Goal: Task Accomplishment & Management: Manage account settings

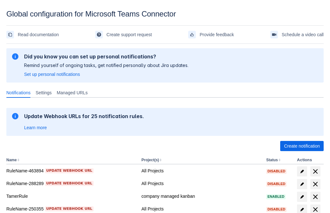
click at [302, 146] on span "Create notification" at bounding box center [302, 146] width 36 height 10
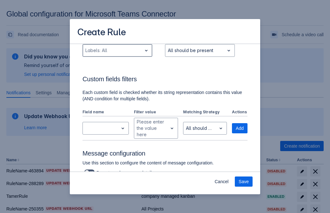
click at [117, 54] on div "Scrollable content" at bounding box center [112, 51] width 54 height 8
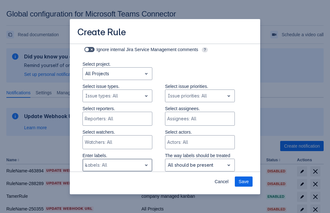
type input "426681_label"
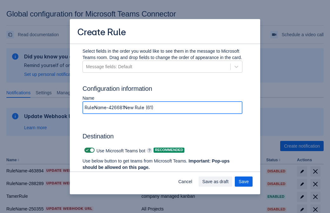
type input "RuleName-426681New Rule (61)"
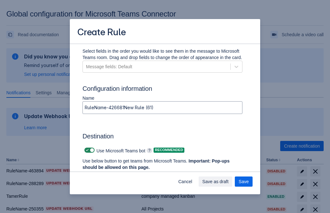
click at [86, 150] on span "Scrollable content" at bounding box center [87, 149] width 5 height 5
click at [86, 150] on input "Scrollable content" at bounding box center [86, 150] width 4 height 4
checkbox input "false"
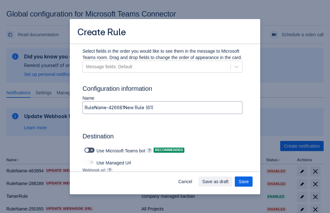
type input "https://prod-172.westeurope.logic.azure.com:443/workflows/ae977bb6ae334c9d95dfe…"
click at [229, 181] on span "Save as draft" at bounding box center [215, 181] width 26 height 10
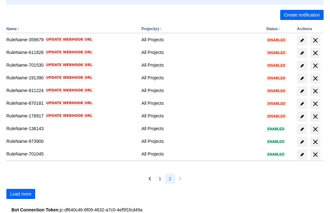
click at [21, 194] on span "Load more" at bounding box center [20, 194] width 21 height 10
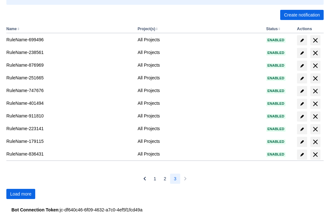
click at [21, 194] on span "Load more" at bounding box center [20, 194] width 21 height 10
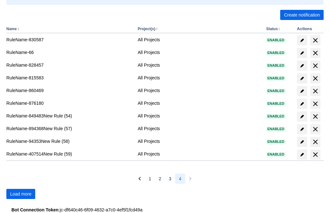
click at [21, 194] on span "Load more" at bounding box center [20, 194] width 21 height 10
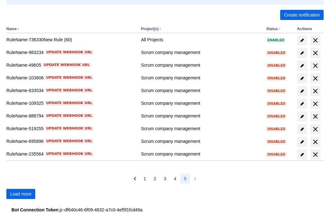
click at [21, 194] on span "Load more" at bounding box center [20, 194] width 21 height 10
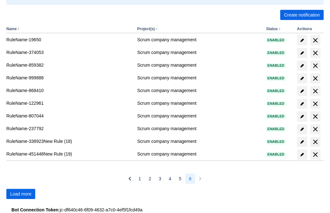
click at [21, 194] on span "Load more" at bounding box center [20, 194] width 21 height 10
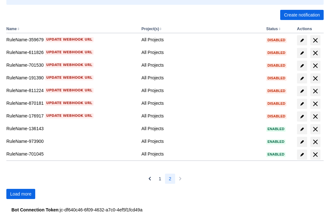
click at [21, 194] on span "Load more" at bounding box center [20, 194] width 21 height 10
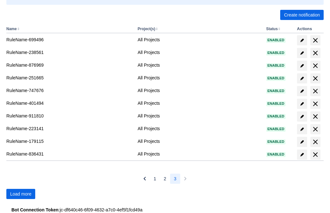
click at [21, 194] on span "Load more" at bounding box center [20, 194] width 21 height 10
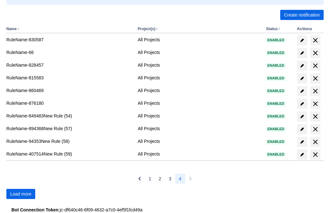
click at [21, 194] on span "Load more" at bounding box center [20, 194] width 21 height 10
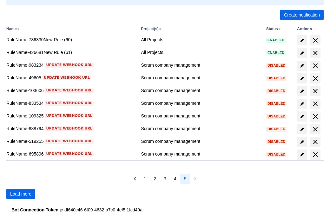
click at [315, 53] on span "delete" at bounding box center [315, 53] width 8 height 8
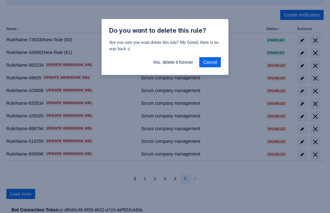
click at [173, 62] on span "Yes, delete it forever" at bounding box center [173, 62] width 40 height 10
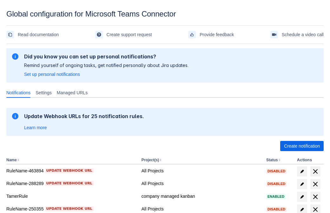
click at [302, 146] on span "Create notification" at bounding box center [302, 146] width 36 height 10
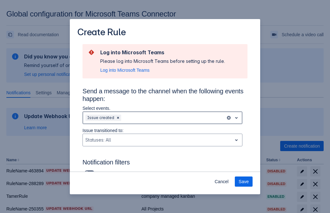
click at [162, 118] on div "Scrollable content" at bounding box center [172, 118] width 101 height 8
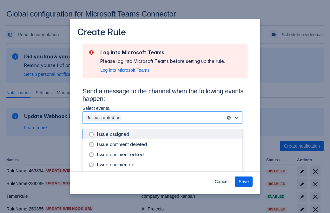
click at [167, 172] on div "Issue created" at bounding box center [167, 175] width 142 height 6
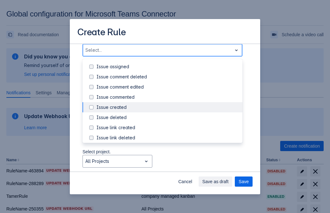
click at [167, 165] on div "Issue updated" at bounding box center [167, 168] width 142 height 6
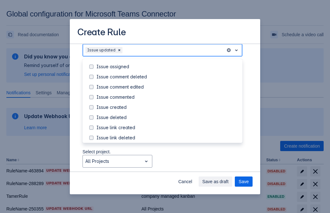
scroll to position [67, 0]
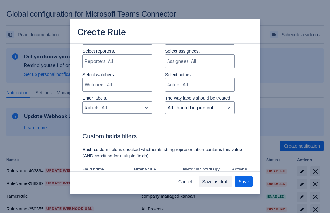
type input "476588_label"
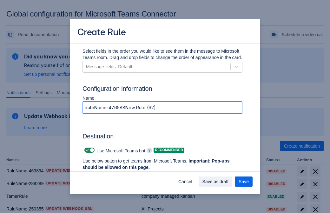
type input "RuleName-476588New Rule (62)"
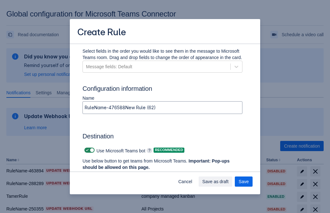
click at [86, 150] on span "Scrollable content" at bounding box center [87, 149] width 5 height 5
click at [86, 150] on input "Scrollable content" at bounding box center [86, 150] width 4 height 4
checkbox input "false"
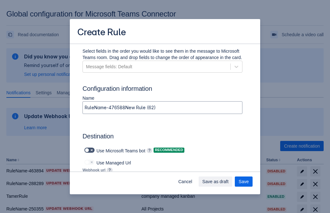
type input "https://prod-112.westeurope.logic.azure.com:443/workflows/bae959254738451b85002…"
click at [244, 181] on span "Save" at bounding box center [244, 181] width 10 height 10
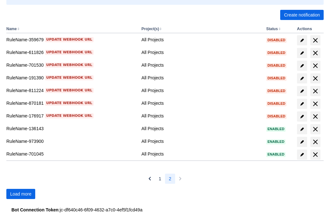
click at [21, 194] on span "Load more" at bounding box center [20, 194] width 21 height 10
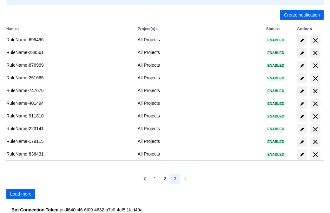
click at [21, 194] on span "Load more" at bounding box center [20, 194] width 21 height 10
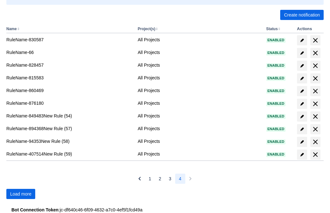
click at [21, 194] on span "Load more" at bounding box center [20, 194] width 21 height 10
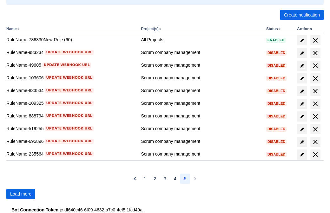
click at [21, 194] on span "Load more" at bounding box center [20, 194] width 21 height 10
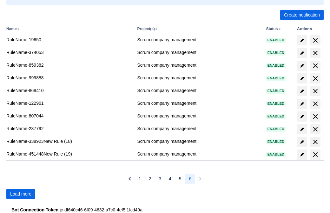
click at [21, 194] on span "Load more" at bounding box center [20, 194] width 21 height 10
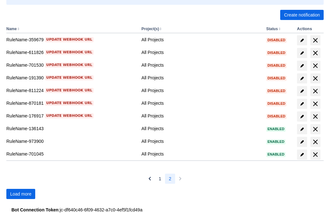
click at [21, 194] on span "Load more" at bounding box center [20, 194] width 21 height 10
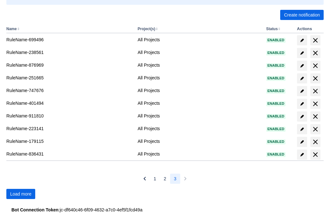
click at [21, 194] on span "Load more" at bounding box center [20, 194] width 21 height 10
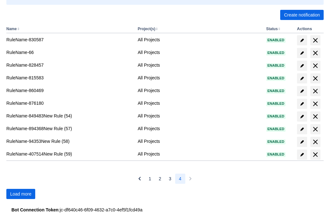
click at [21, 194] on span "Load more" at bounding box center [20, 194] width 21 height 10
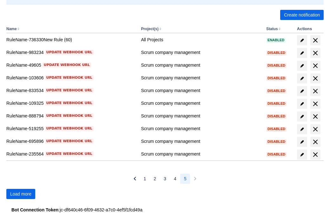
click at [21, 194] on span "Load more" at bounding box center [20, 194] width 21 height 10
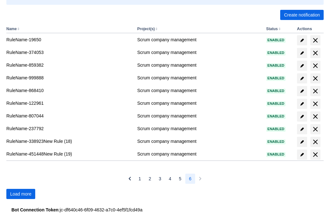
click at [21, 194] on span "Load more" at bounding box center [20, 194] width 21 height 10
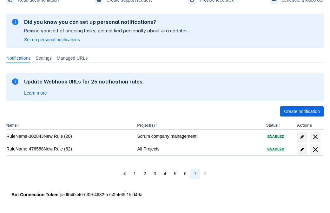
click at [315, 149] on span "delete" at bounding box center [315, 150] width 8 height 8
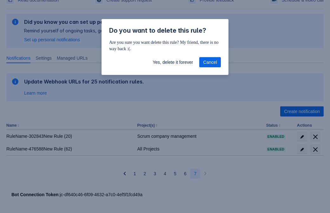
click at [173, 62] on span "Yes, delete it forever" at bounding box center [173, 62] width 40 height 10
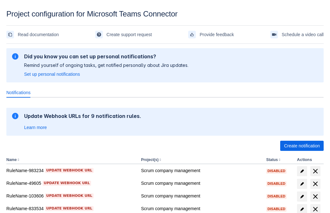
click at [302, 146] on span "Create notification" at bounding box center [302, 146] width 36 height 10
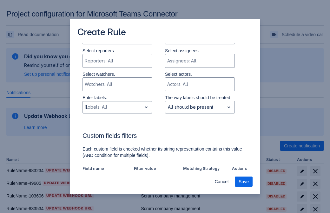
type input "195538_label"
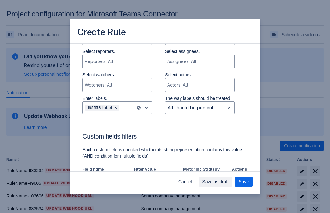
scroll to position [393, 0]
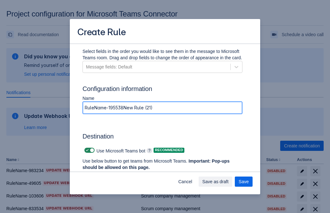
type input "RuleName-195538New Rule (21)"
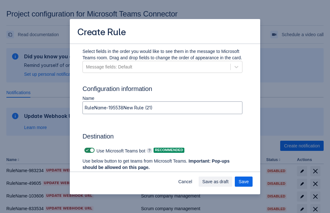
click at [86, 150] on span at bounding box center [87, 150] width 5 height 5
click at [86, 150] on input "checkbox" at bounding box center [86, 150] width 4 height 4
checkbox input "false"
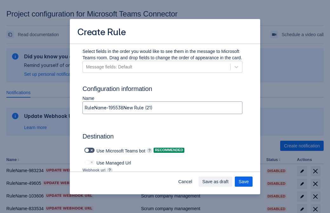
type input "https://prod-103.westeurope.logic.azure.com:443/workflows/562279af401f414e8dae6…"
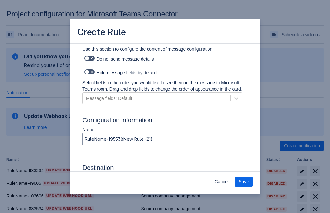
click at [244, 182] on span "Save" at bounding box center [244, 182] width 10 height 10
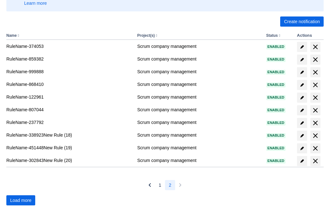
click at [21, 200] on span "Load more" at bounding box center [20, 200] width 21 height 10
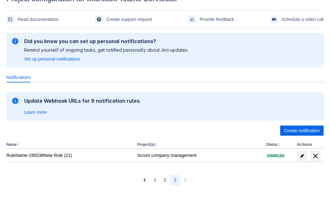
scroll to position [15, 0]
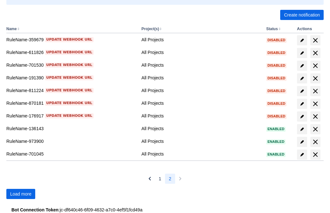
click at [21, 194] on span "Load more" at bounding box center [20, 194] width 21 height 10
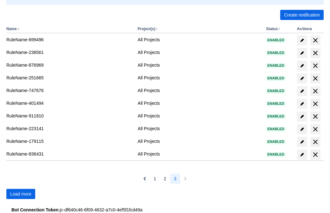
click at [21, 194] on span "Load more" at bounding box center [20, 194] width 21 height 10
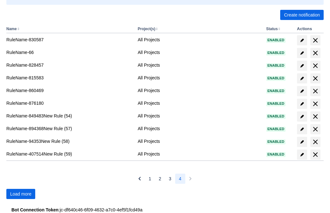
click at [21, 194] on span "Load more" at bounding box center [20, 194] width 21 height 10
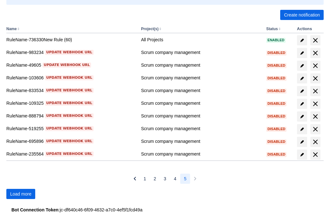
click at [21, 194] on span "Load more" at bounding box center [20, 194] width 21 height 10
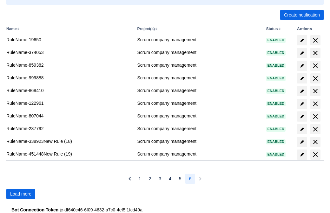
click at [21, 194] on span "Load more" at bounding box center [20, 194] width 21 height 10
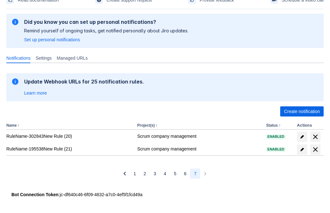
click at [315, 149] on span "delete" at bounding box center [315, 150] width 8 height 8
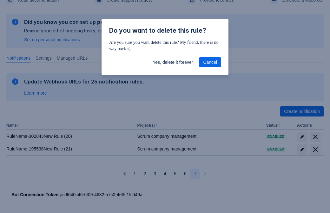
click at [173, 62] on span "Yes, delete it forever" at bounding box center [173, 62] width 40 height 10
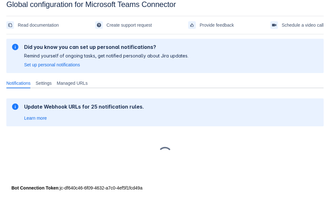
scroll to position [10, 0]
